Goal: Task Accomplishment & Management: Use online tool/utility

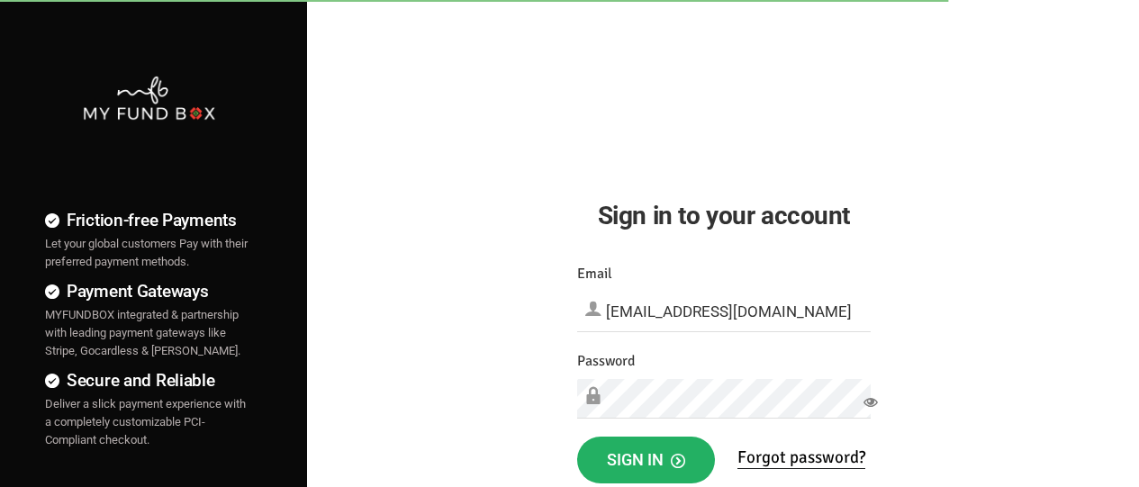
click at [646, 460] on span "Sign in" at bounding box center [646, 459] width 78 height 19
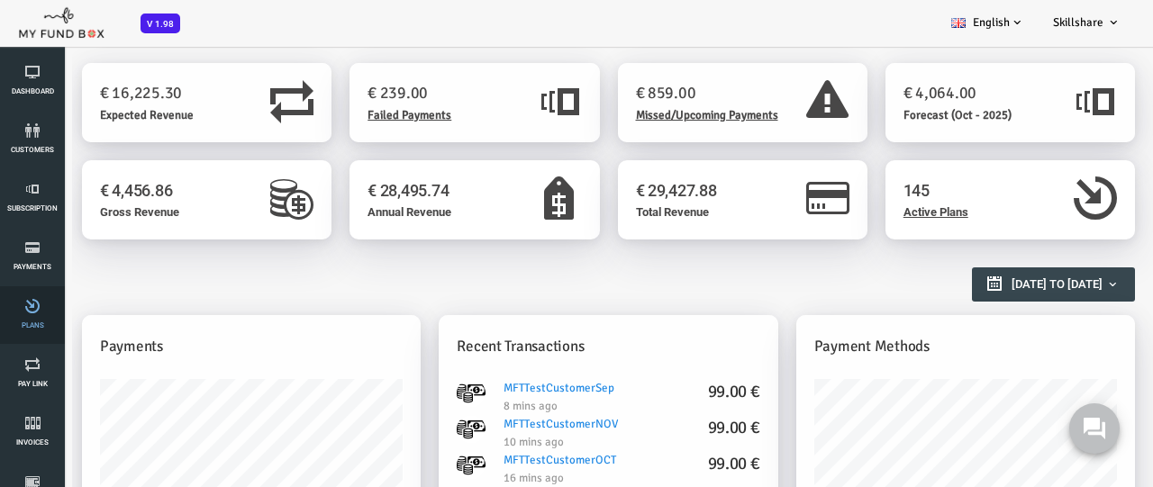
click at [32, 315] on link "Plans" at bounding box center [32, 315] width 54 height 58
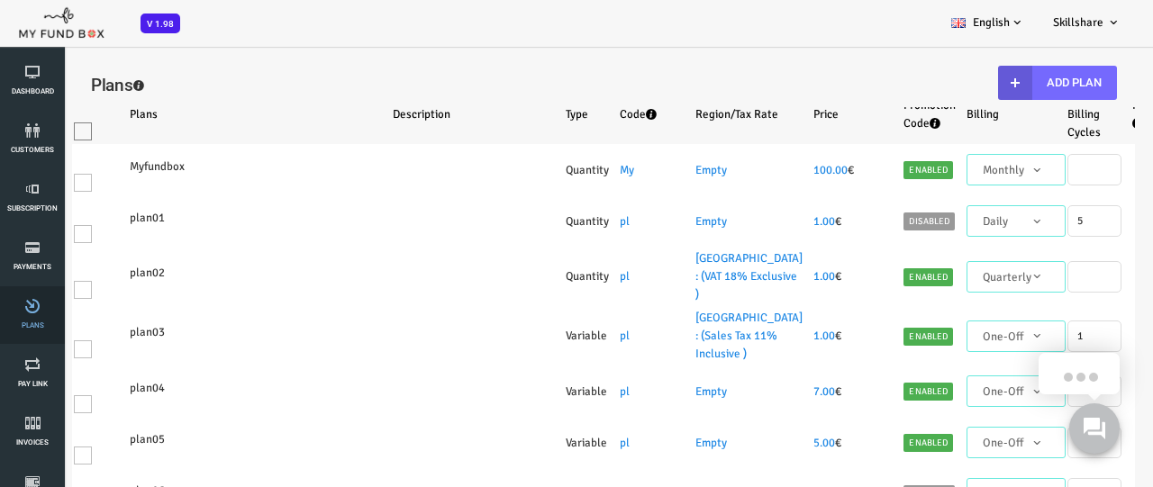
select select "100"
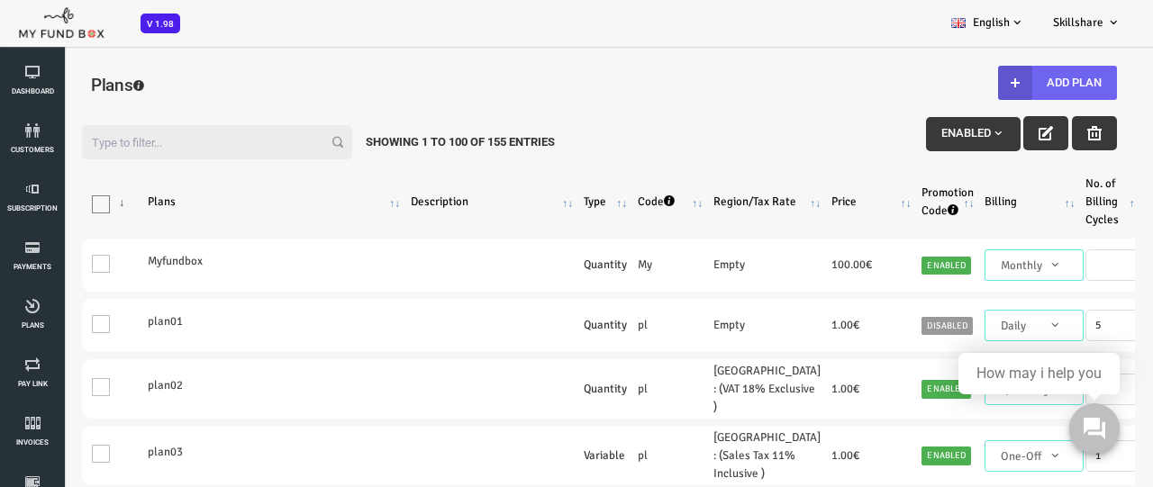
click at [1009, 83] on button "Add Plan" at bounding box center [1011, 83] width 119 height 34
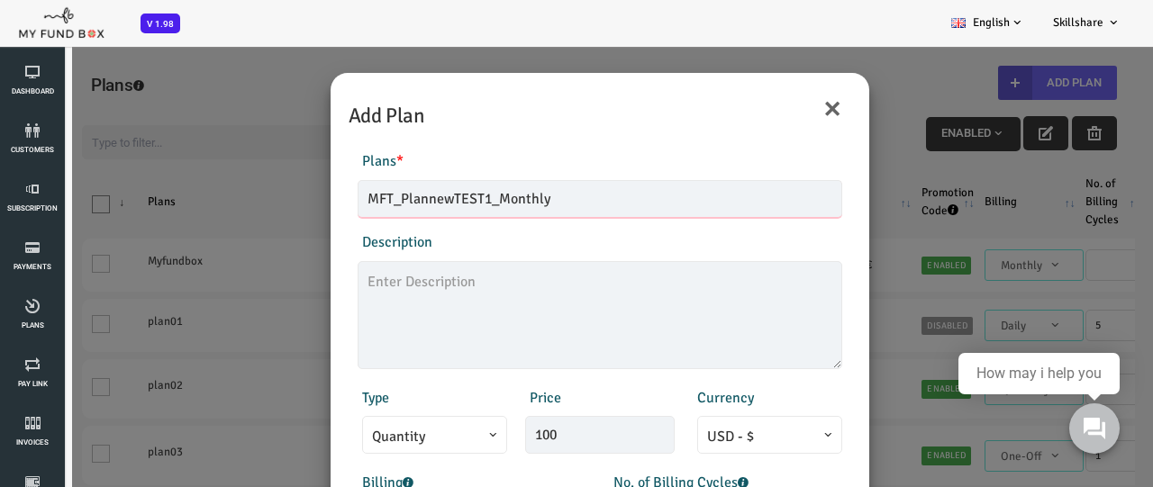
type input "MFT_PlannewTEST1_Monthly"
type textarea "MFT_PlannewTEST1_description"
type input "99.00"
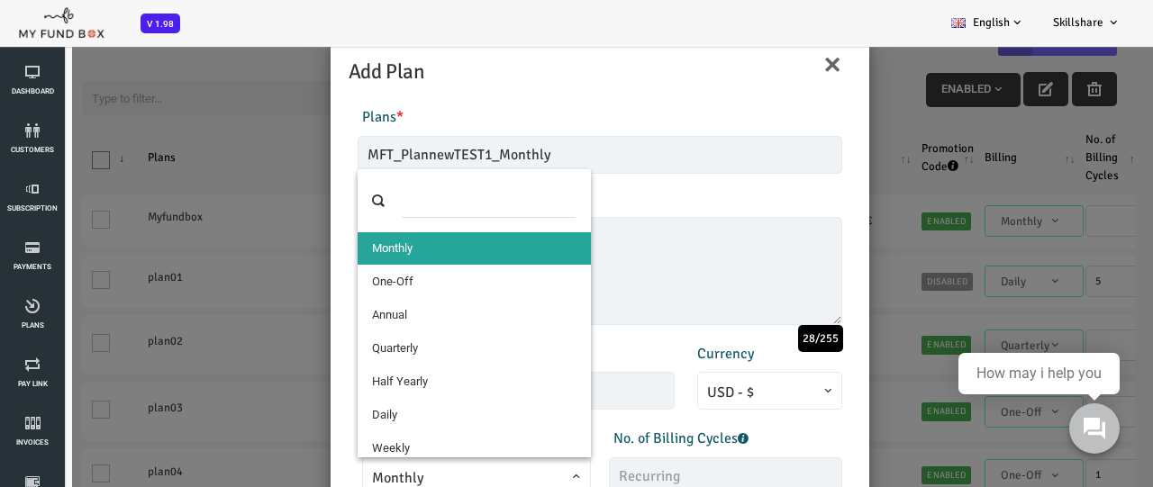
select select "4"
type input "1"
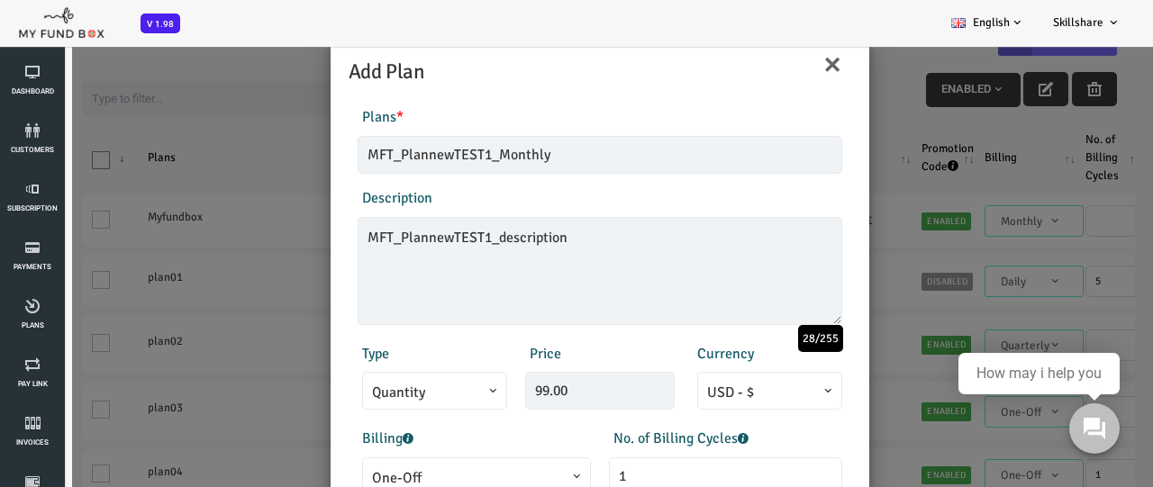
scroll to position [398, 0]
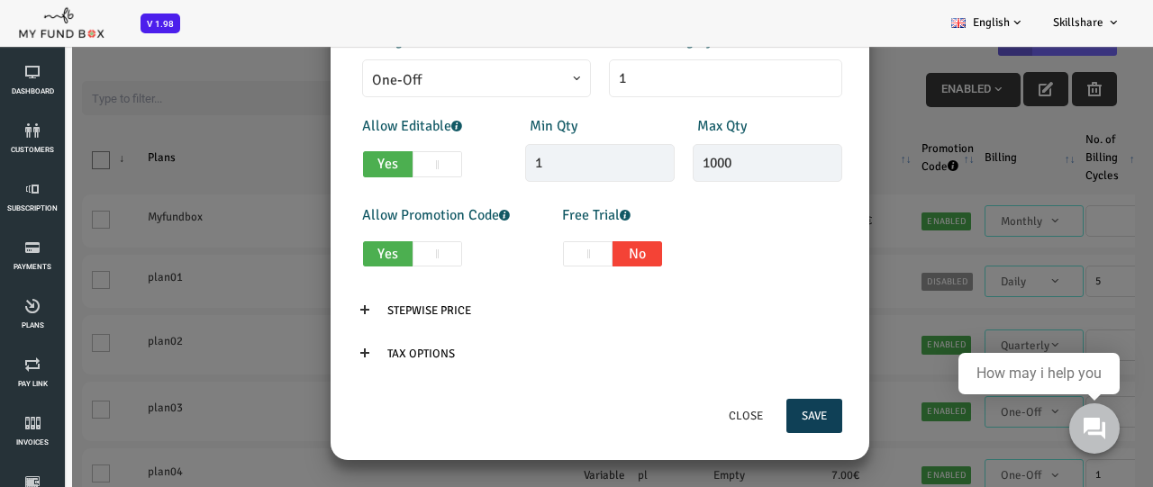
click at [766, 416] on button "Save" at bounding box center [768, 416] width 56 height 34
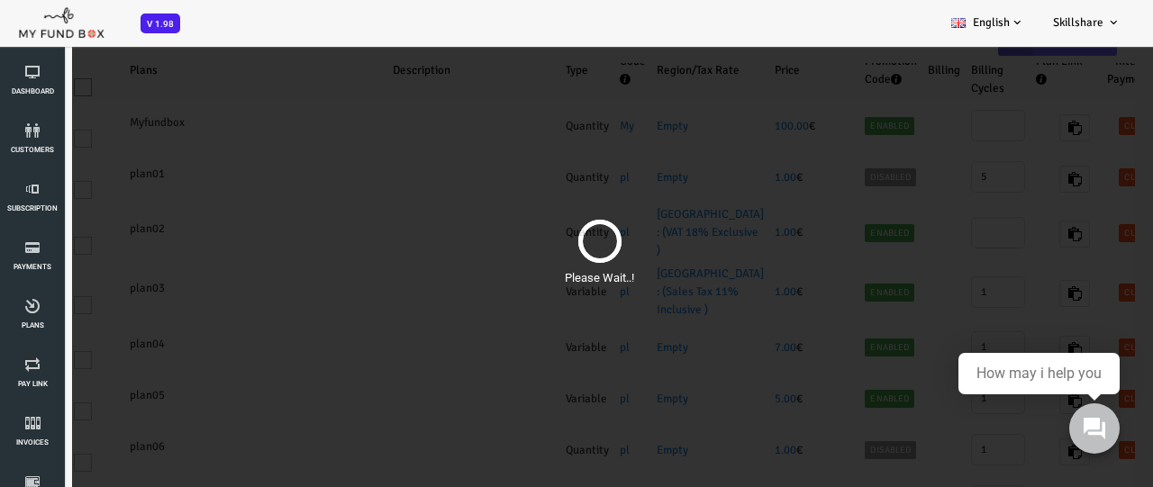
scroll to position [0, 0]
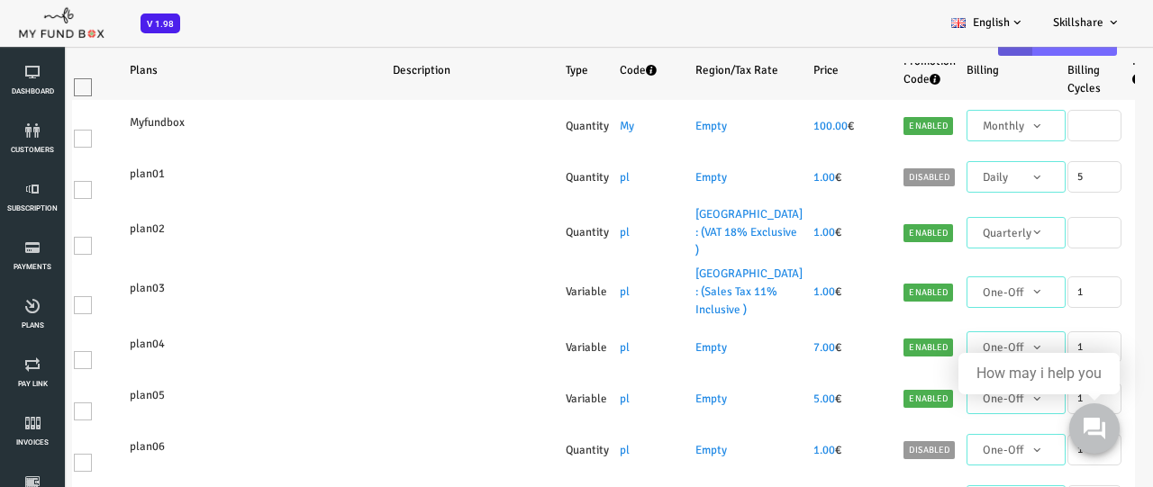
select select "100"
